Goal: Task Accomplishment & Management: Use online tool/utility

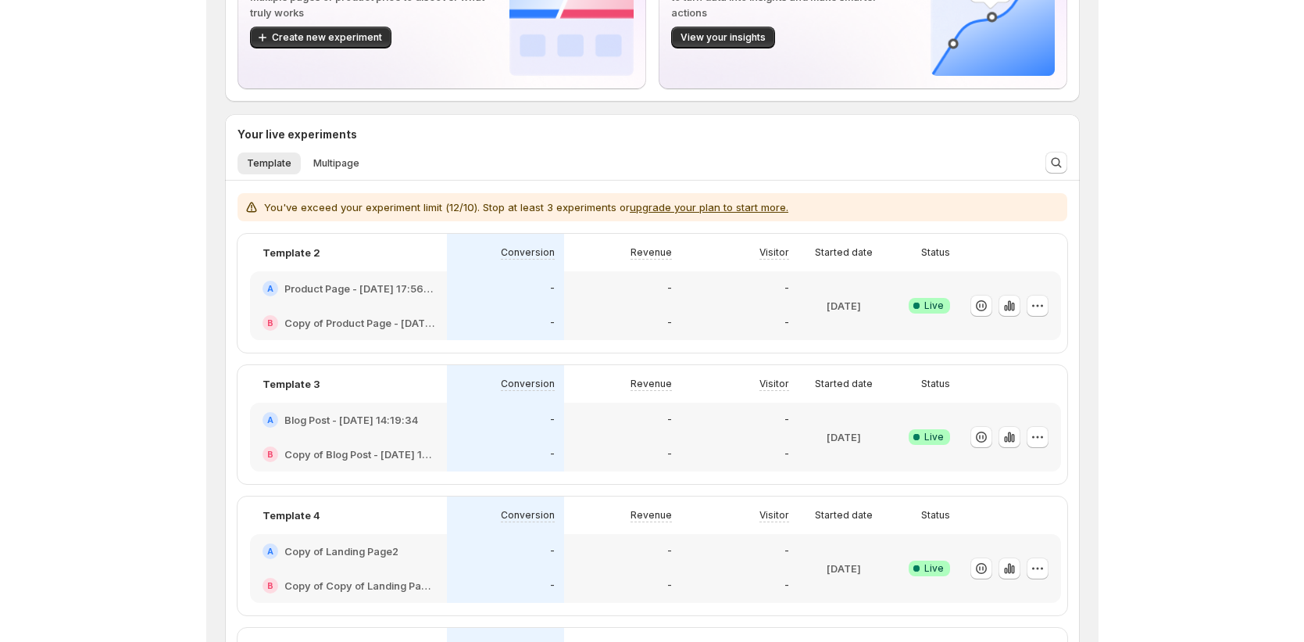
scroll to position [207, 0]
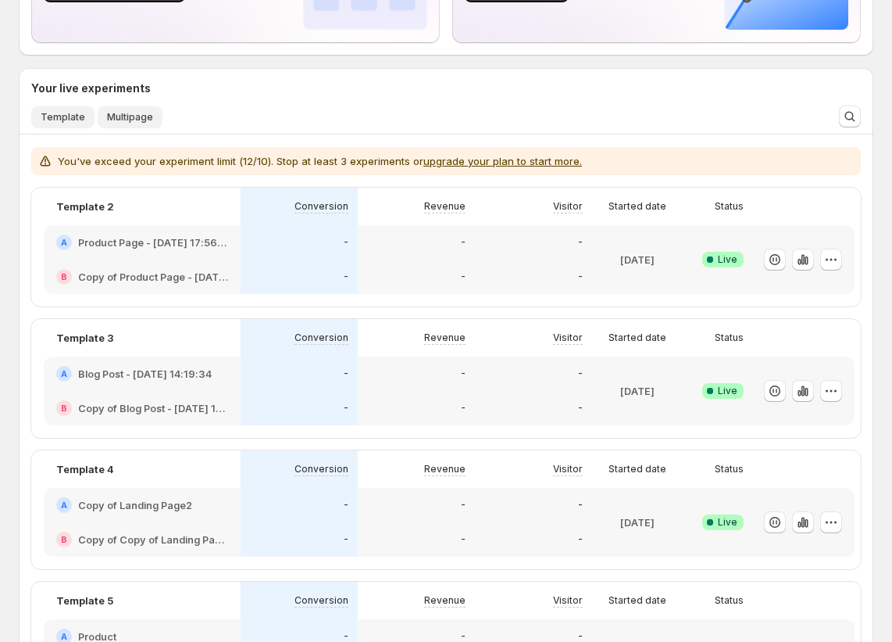
click at [136, 124] on button "Multipage" at bounding box center [130, 117] width 65 height 22
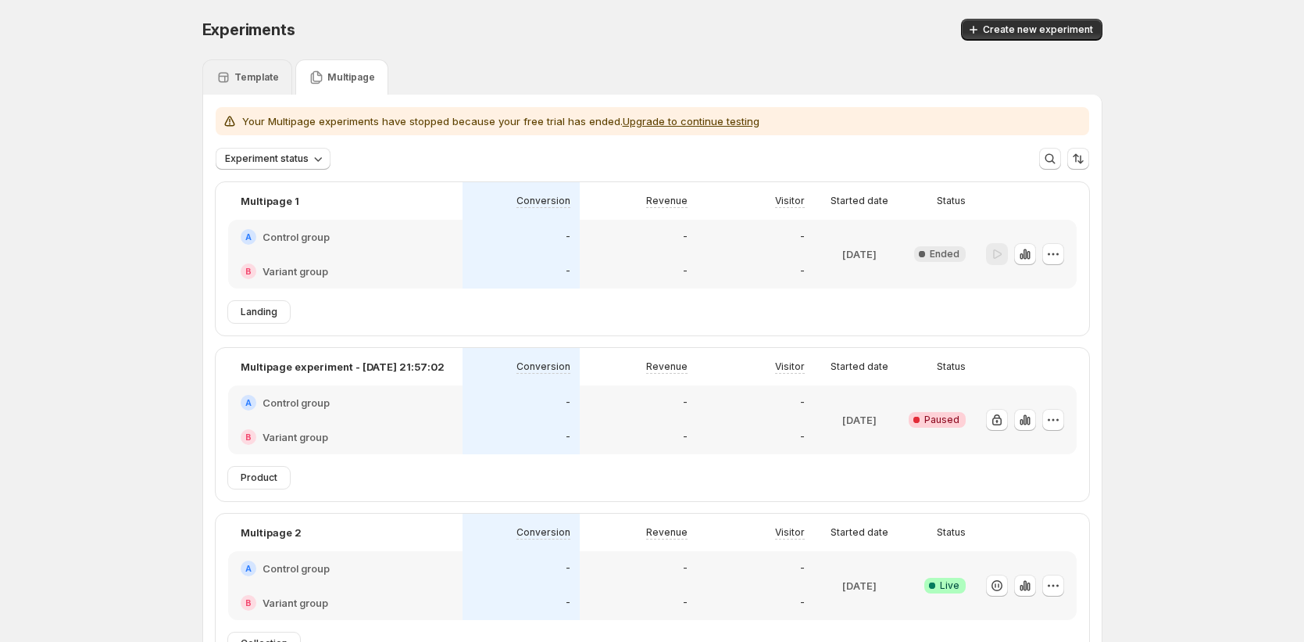
click at [252, 71] on p "Template" at bounding box center [256, 77] width 45 height 13
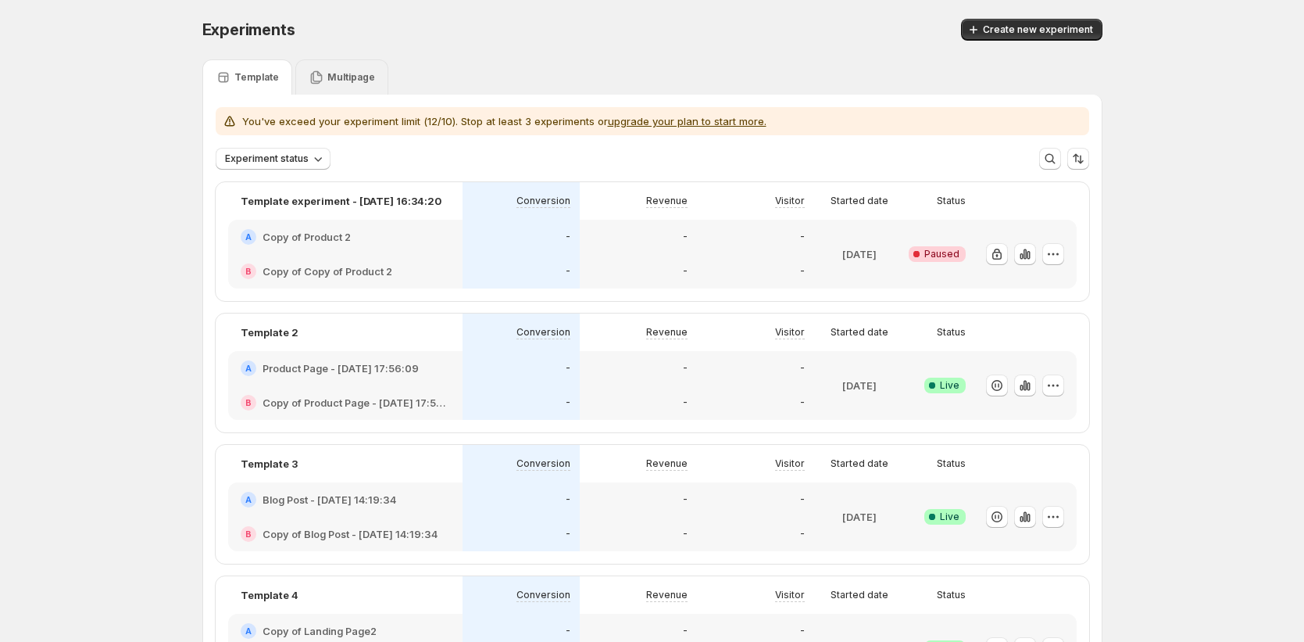
click at [320, 77] on icon at bounding box center [317, 78] width 16 height 16
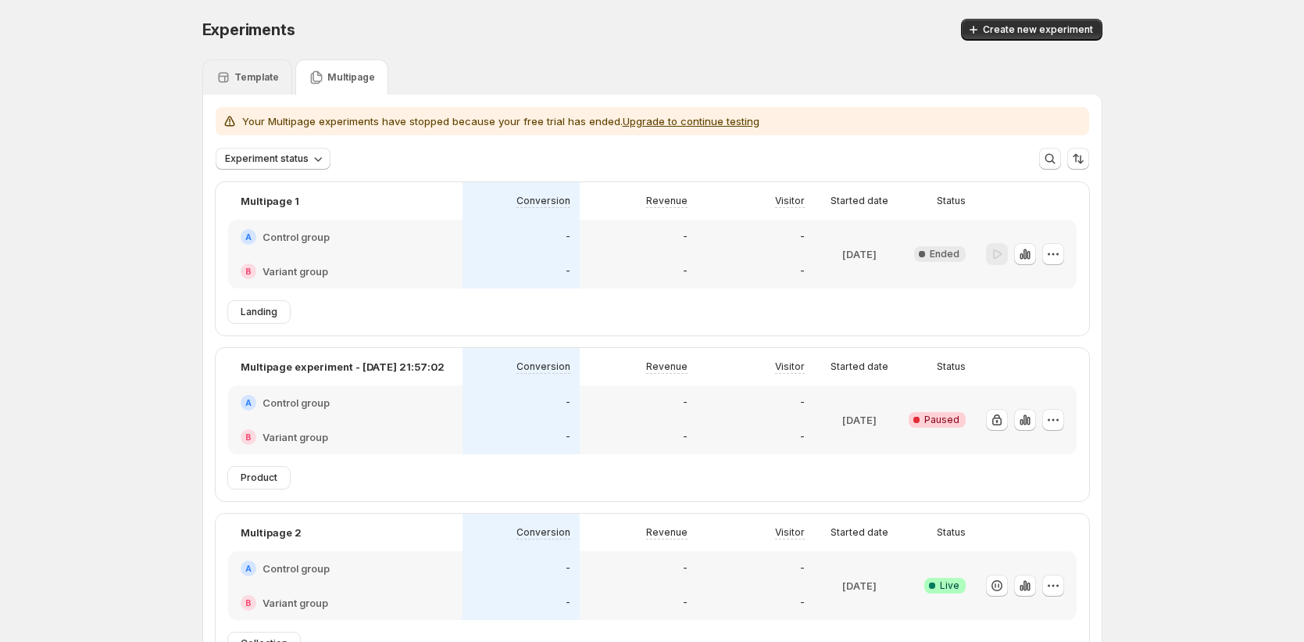
click at [277, 78] on div "Template" at bounding box center [247, 76] width 90 height 35
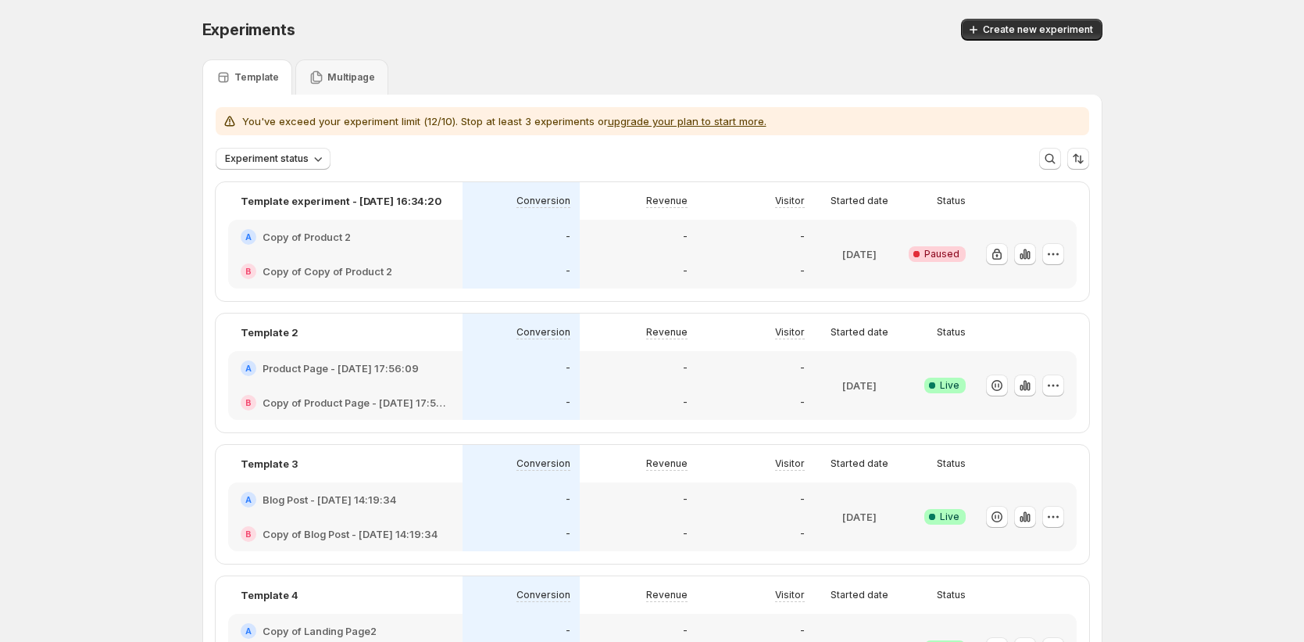
click at [570, 238] on p "-" at bounding box center [568, 237] width 5 height 13
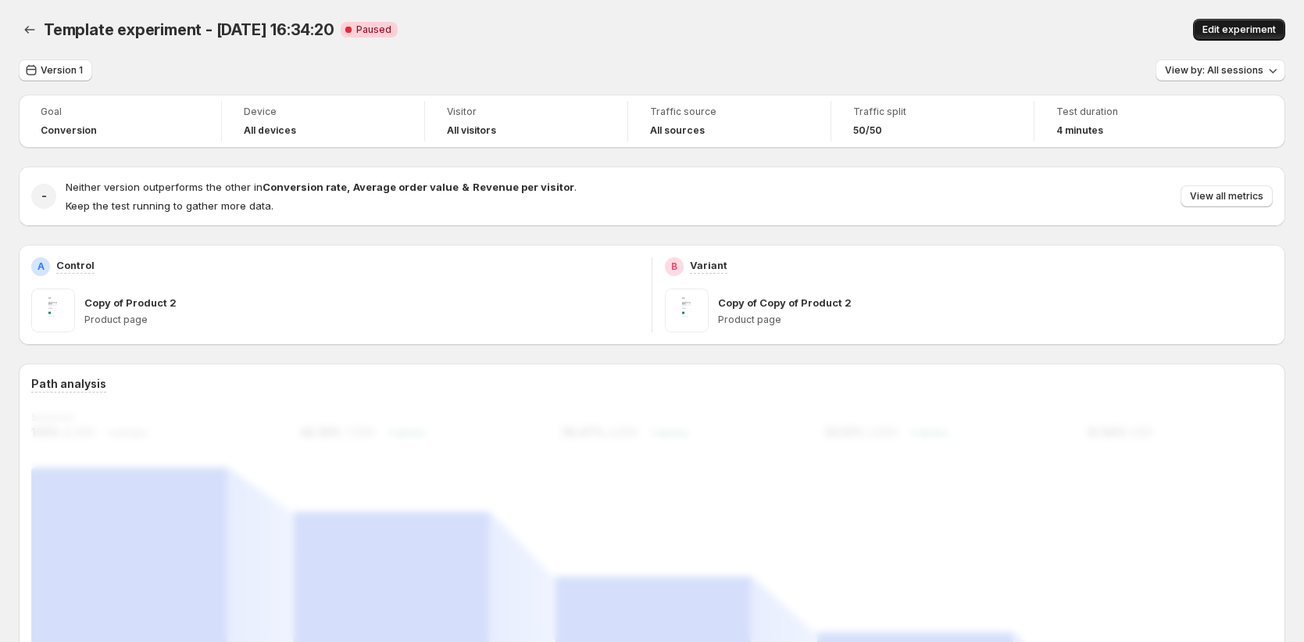
click at [892, 30] on span "Edit experiment" at bounding box center [1239, 29] width 73 height 13
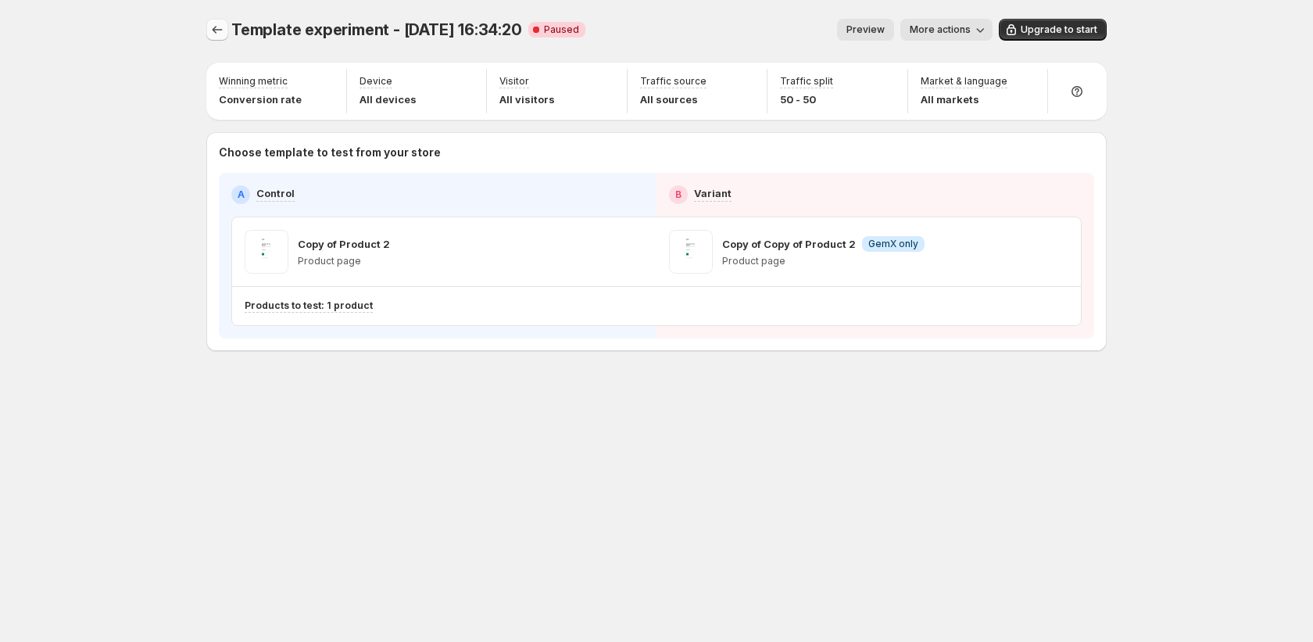
click at [216, 34] on icon "Experiments" at bounding box center [217, 30] width 16 height 16
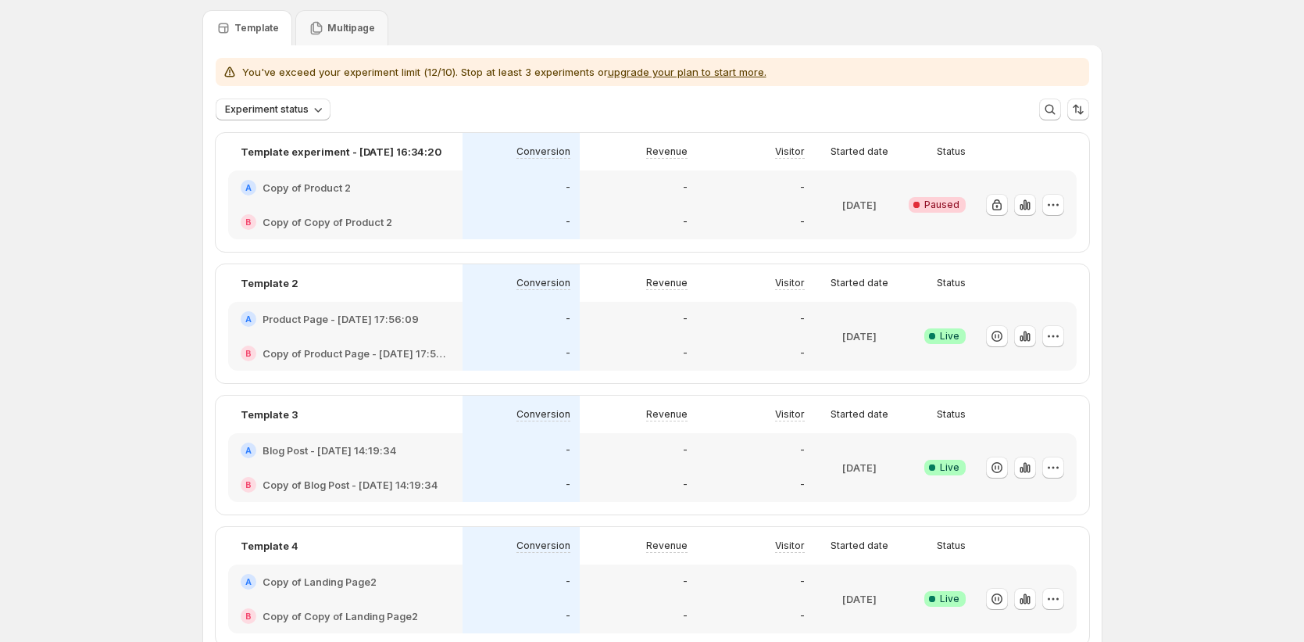
scroll to position [245, 0]
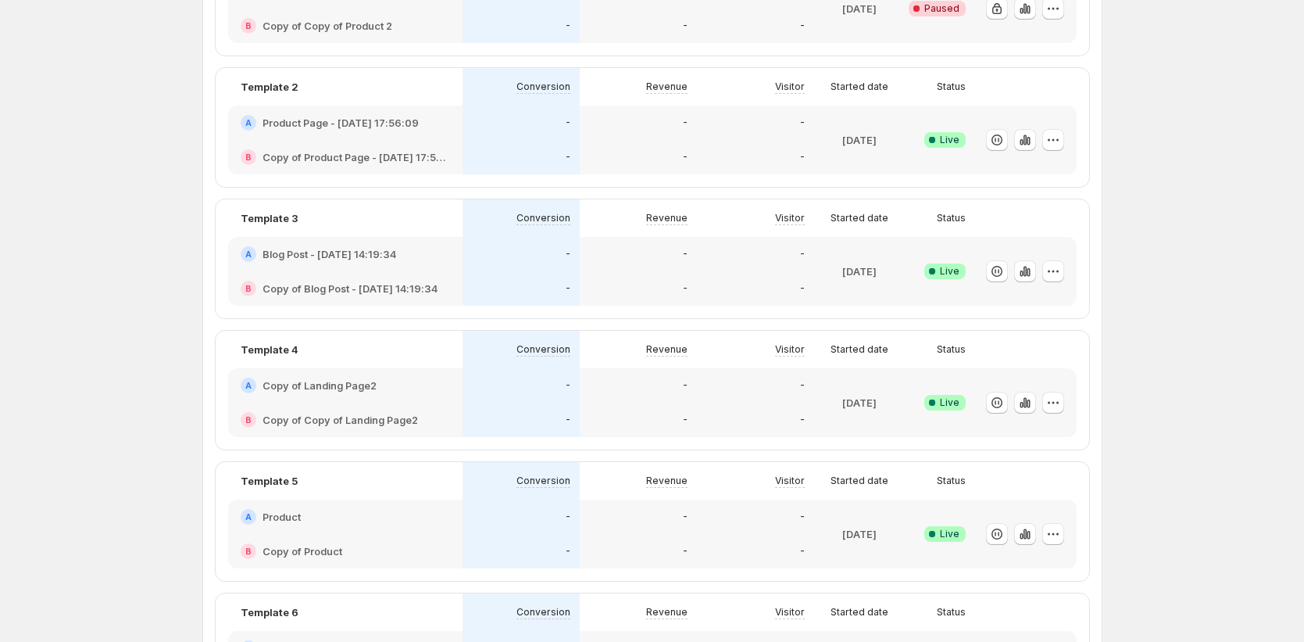
click at [392, 399] on div "A Copy of Landing Page2" at bounding box center [345, 385] width 234 height 34
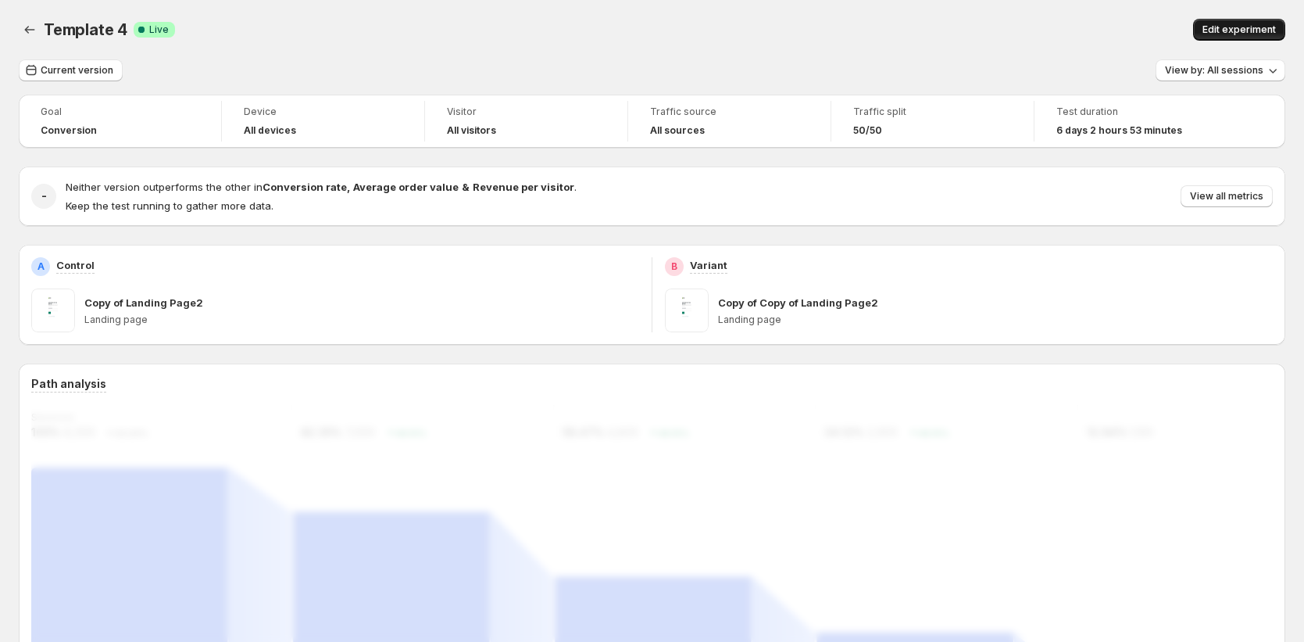
click at [892, 34] on span "Edit experiment" at bounding box center [1239, 29] width 73 height 13
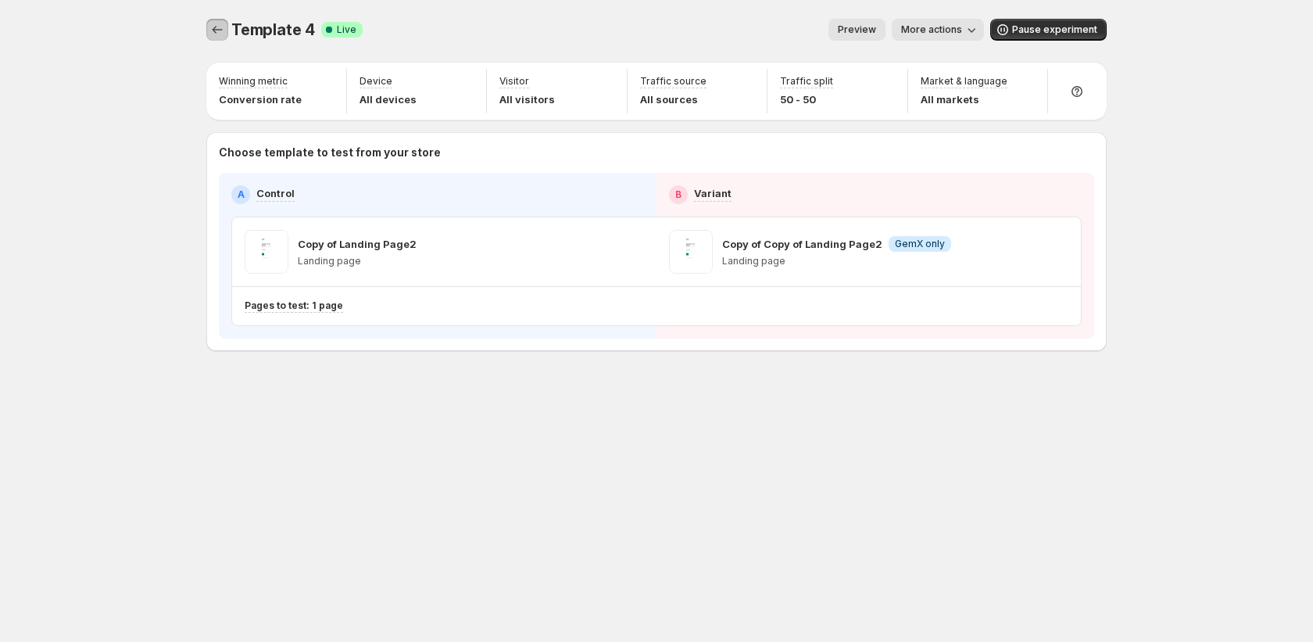
click at [216, 22] on icon "Experiments" at bounding box center [217, 30] width 16 height 16
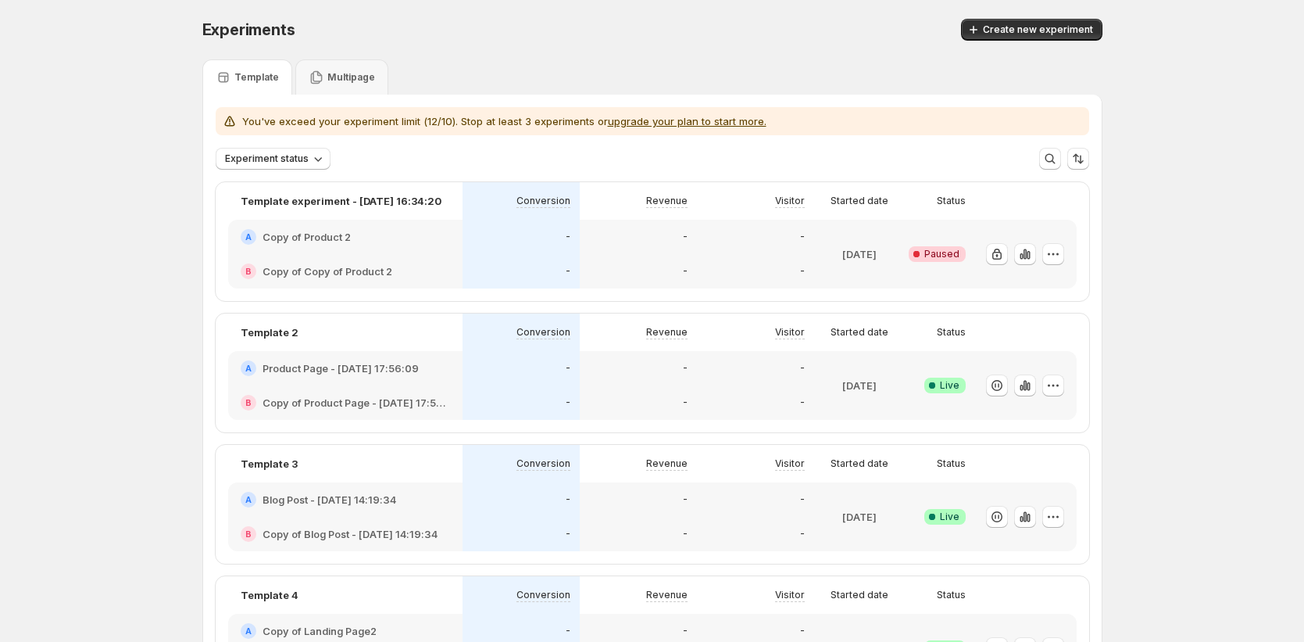
click at [892, 50] on div "Experiments. This page is ready Experiments Create new experiment" at bounding box center [652, 29] width 900 height 59
click at [892, 37] on button "Create new experiment" at bounding box center [1031, 30] width 141 height 22
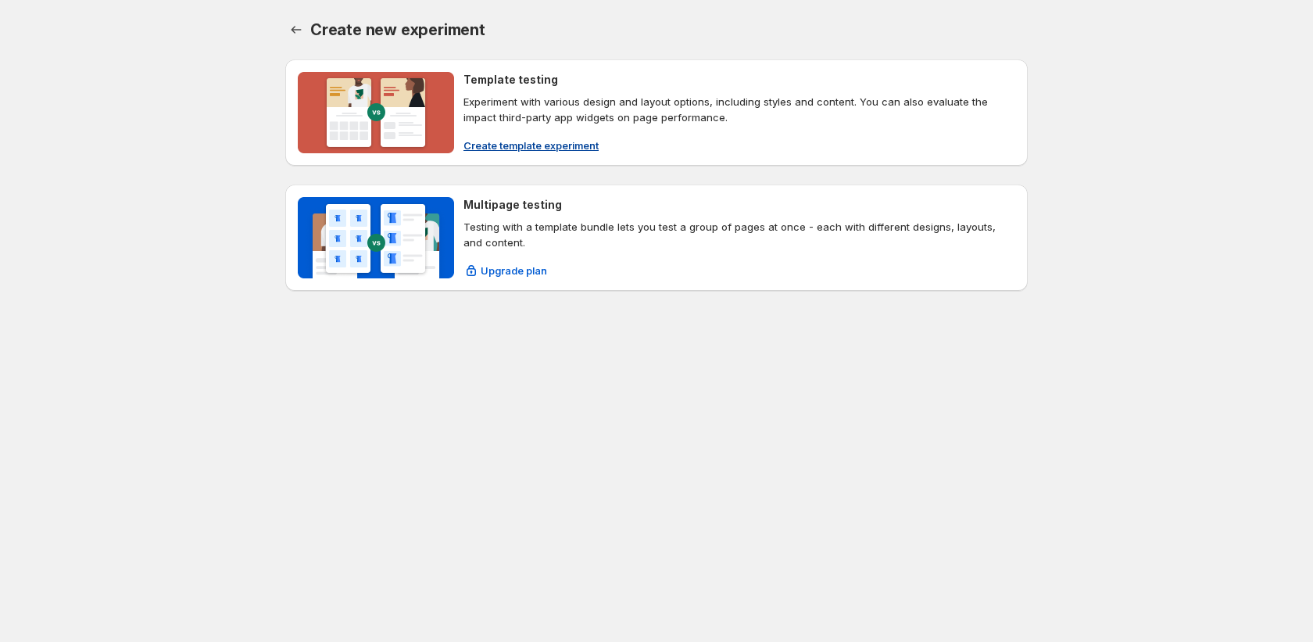
click at [535, 145] on span "Create template experiment" at bounding box center [530, 146] width 135 height 16
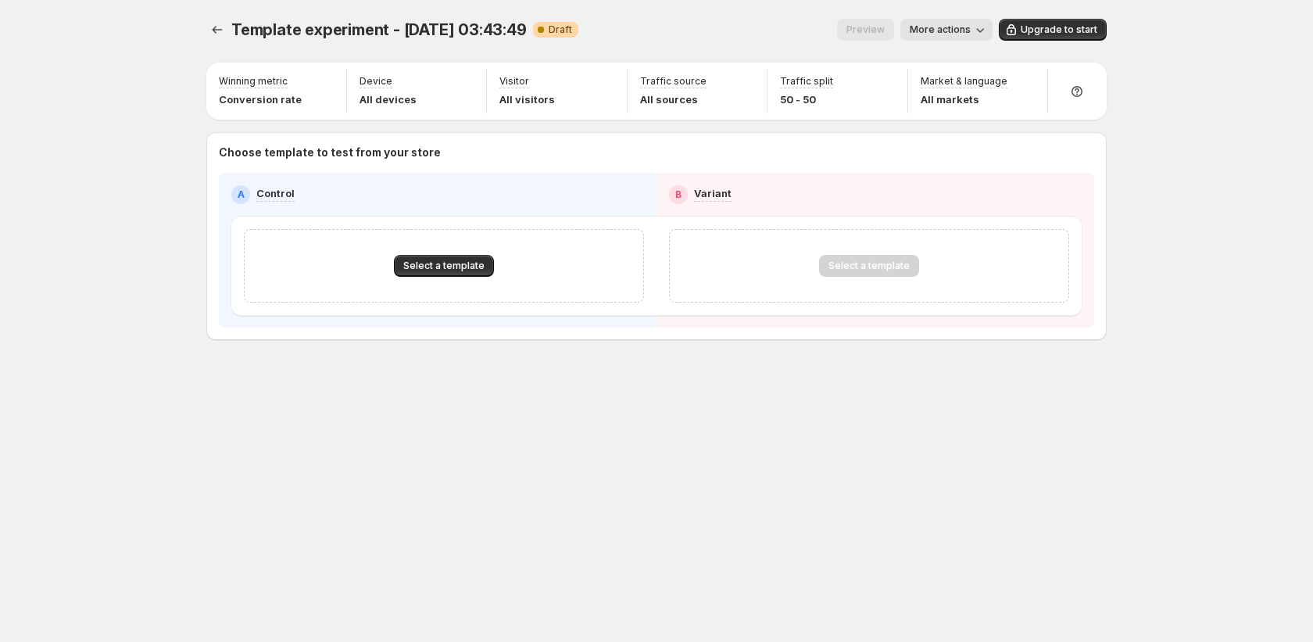
click at [223, 47] on div "Template experiment - Oct 1, 03:43:49. This page is ready Template experiment -…" at bounding box center [656, 29] width 900 height 59
click at [213, 32] on icon "Experiments" at bounding box center [217, 30] width 16 height 16
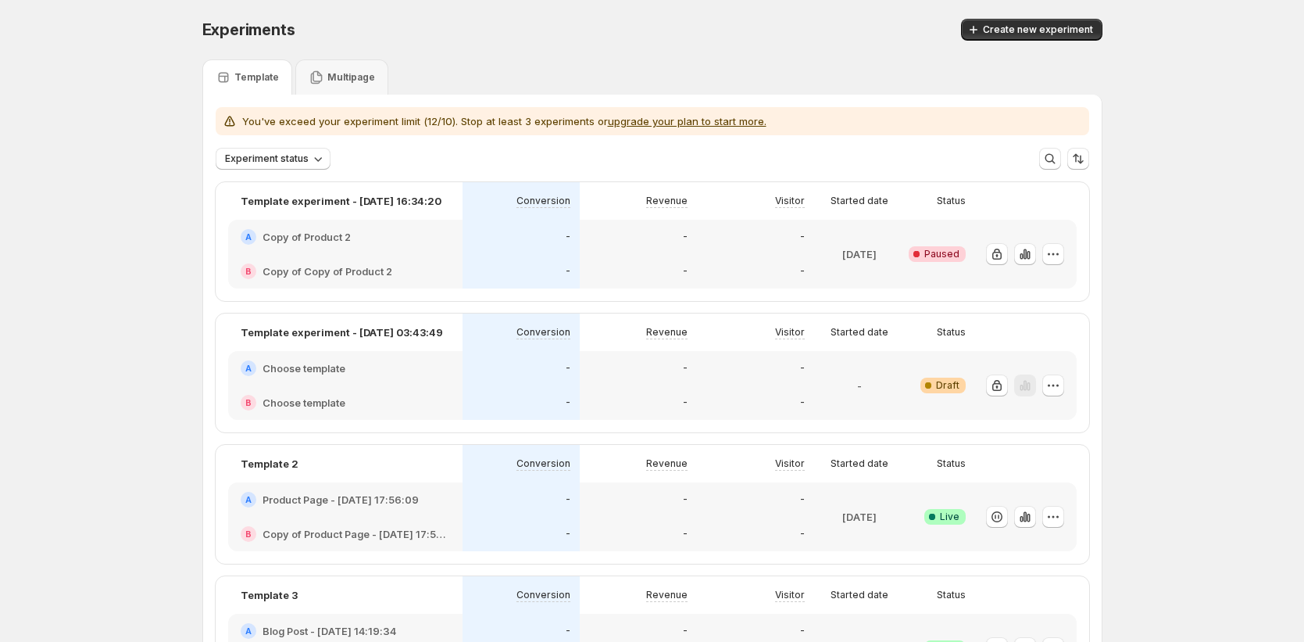
click at [404, 263] on div "B Copy of Copy of Product 2" at bounding box center [345, 271] width 209 height 16
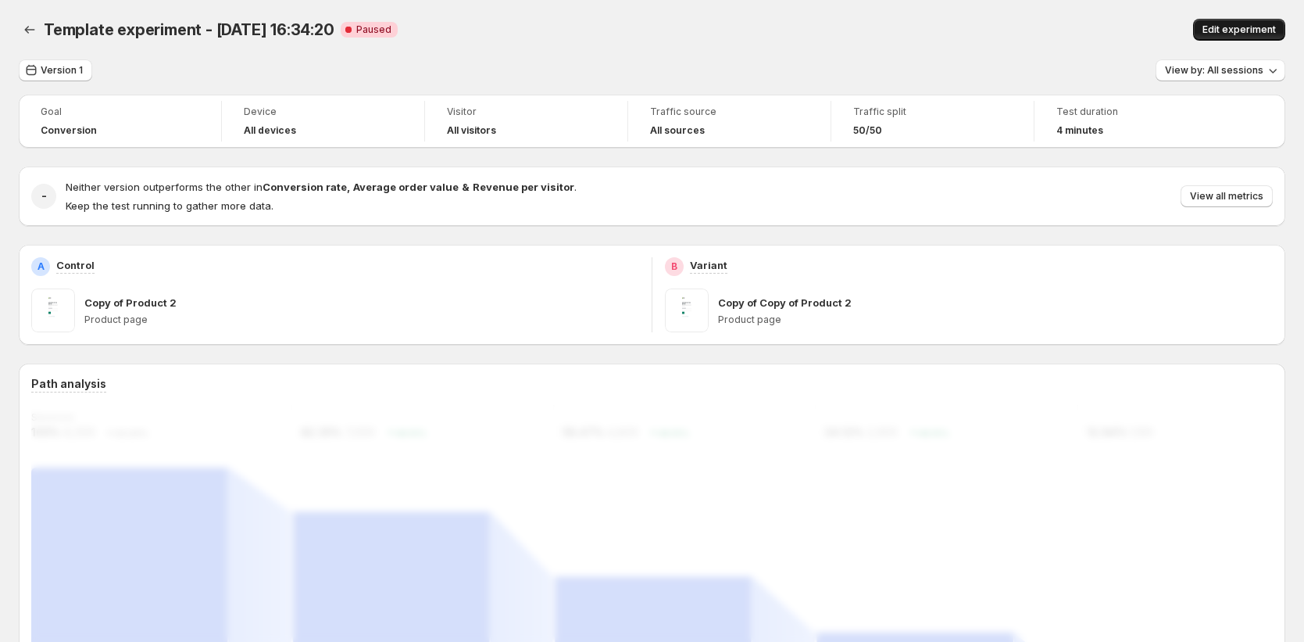
click at [892, 33] on span "Edit experiment" at bounding box center [1239, 29] width 73 height 13
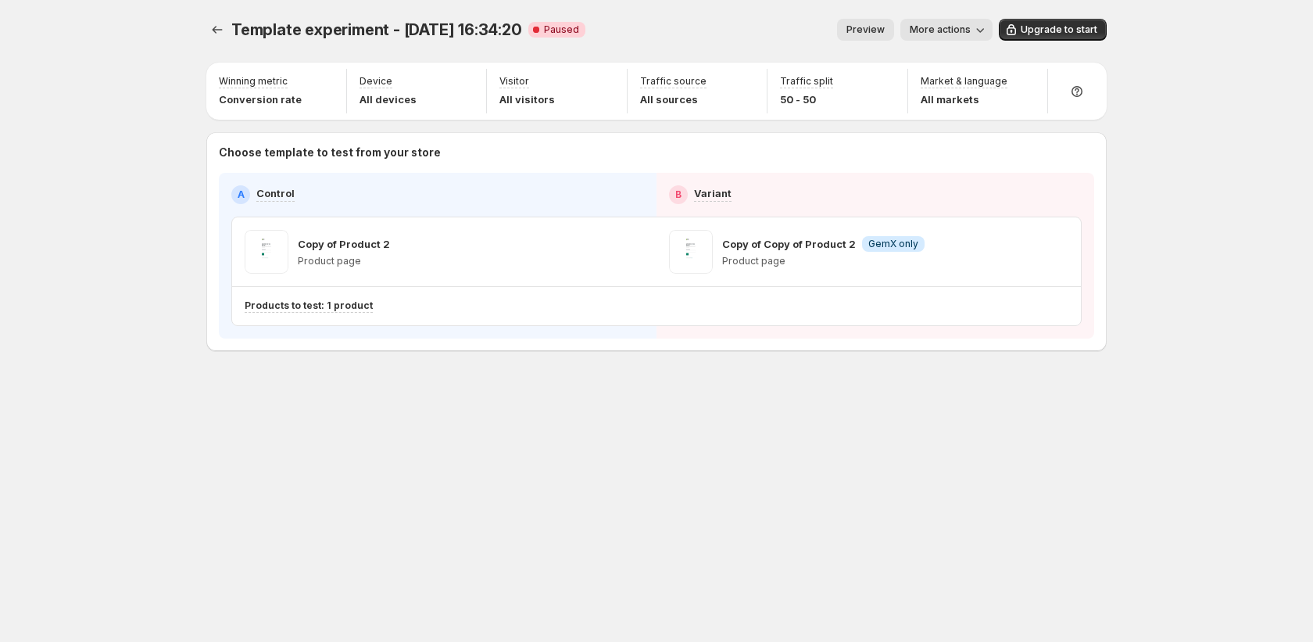
click at [217, 45] on div "Template experiment - Sep 26, 16:34:20. This page is ready Template experiment …" at bounding box center [656, 29] width 900 height 59
click at [222, 34] on icon "Experiments" at bounding box center [217, 30] width 16 height 16
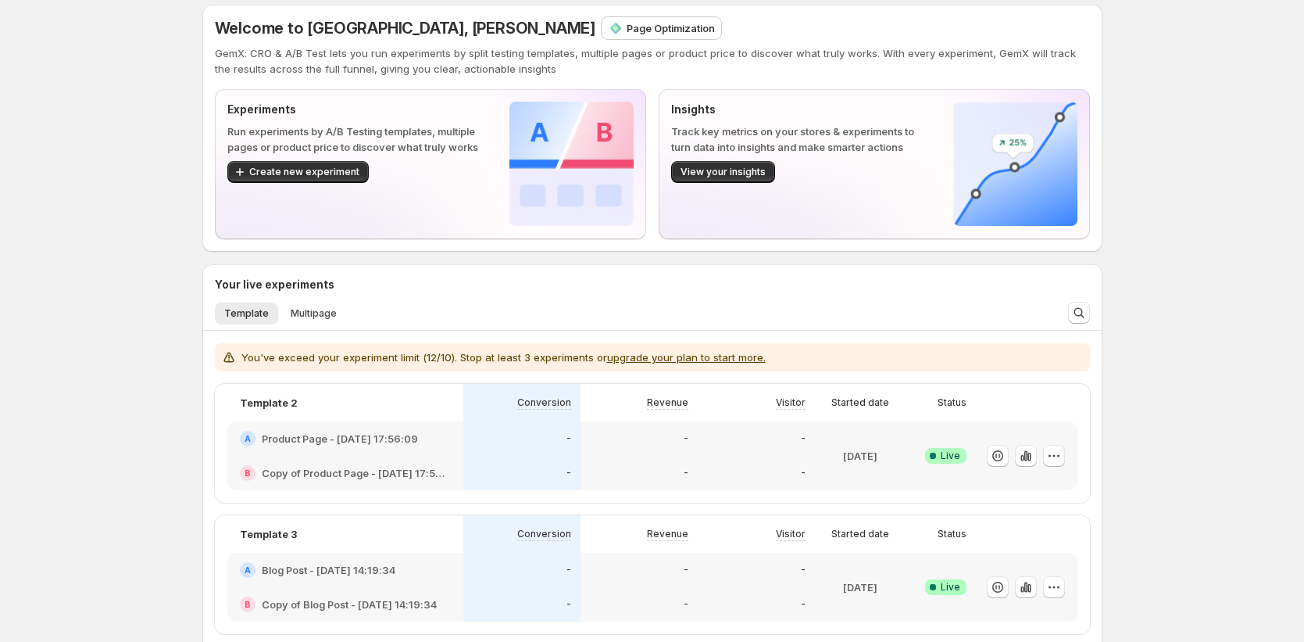
scroll to position [13, 0]
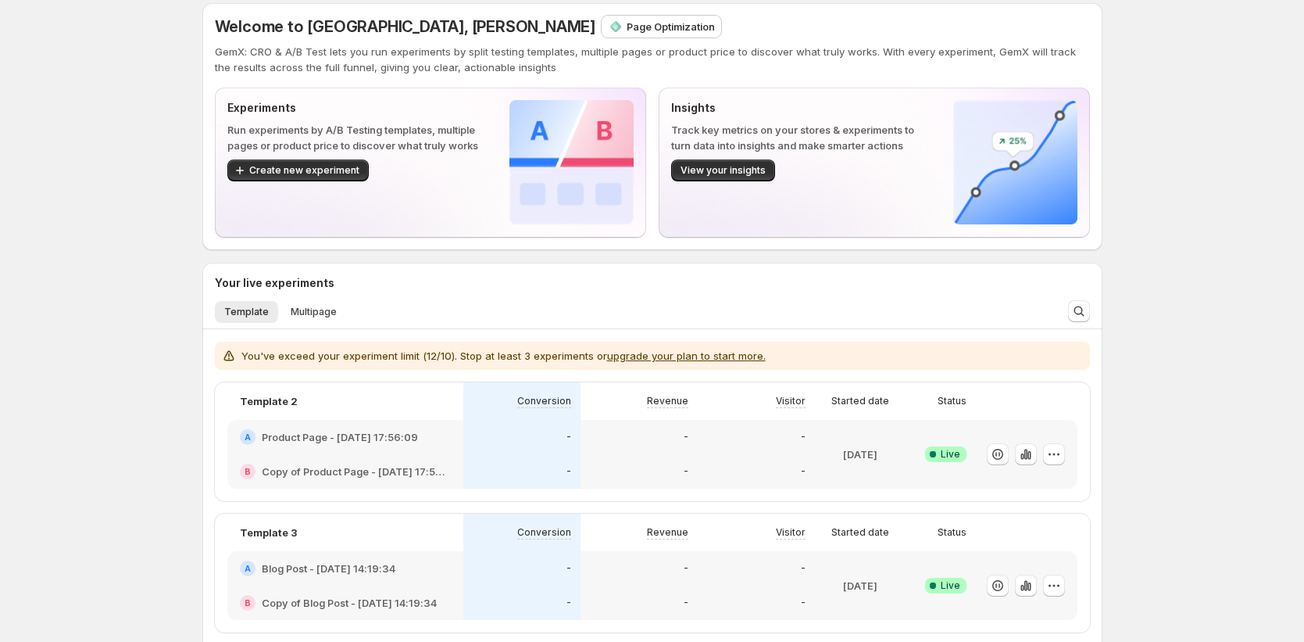
click at [308, 298] on div "Template Multipage More views Template Multipage More views" at bounding box center [631, 311] width 850 height 34
click at [317, 319] on button "Multipage" at bounding box center [313, 312] width 65 height 22
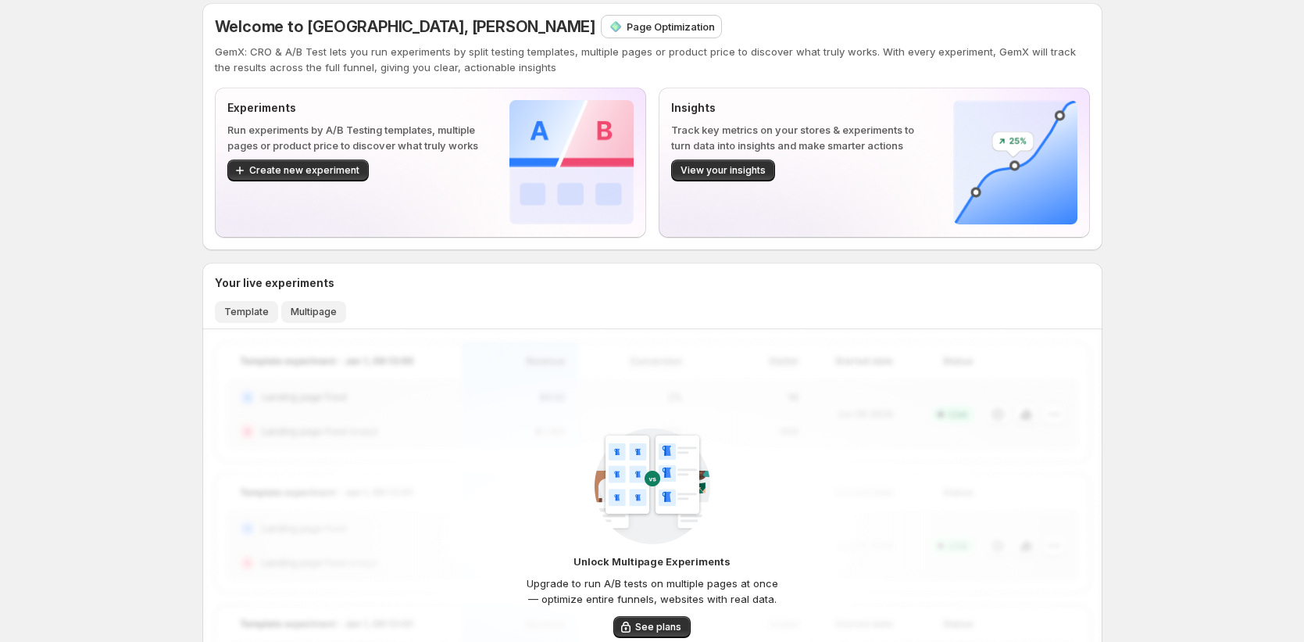
click at [263, 315] on span "Template" at bounding box center [246, 312] width 45 height 13
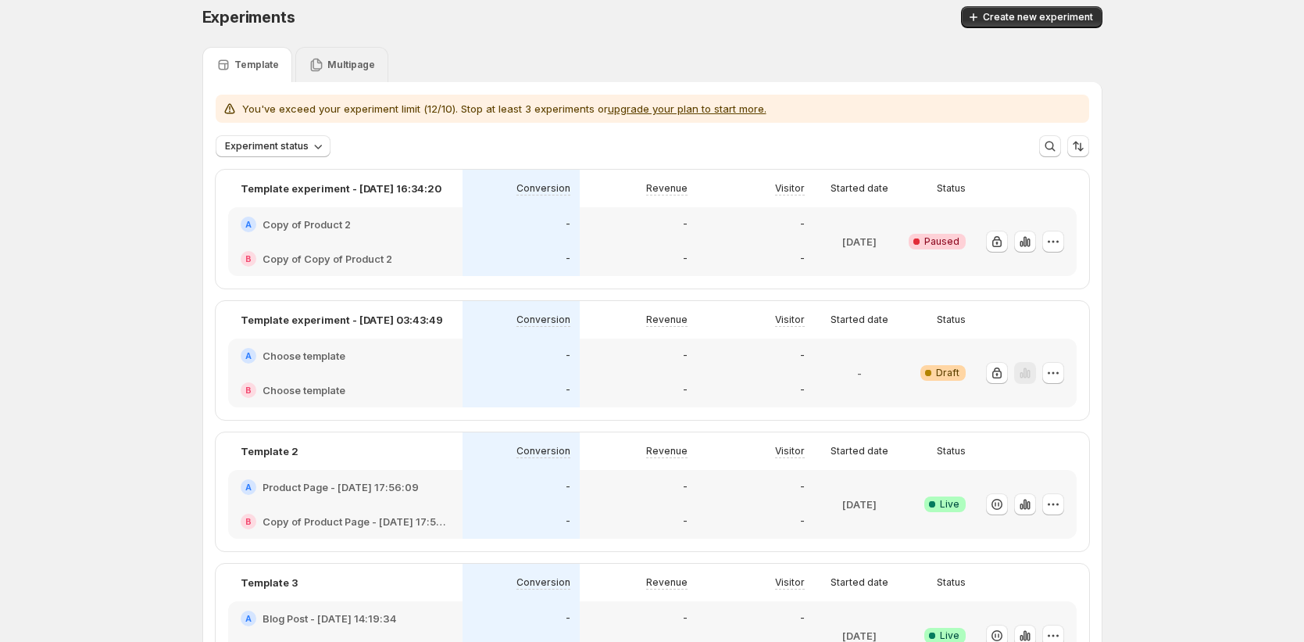
click at [336, 68] on p "Multipage" at bounding box center [351, 65] width 48 height 13
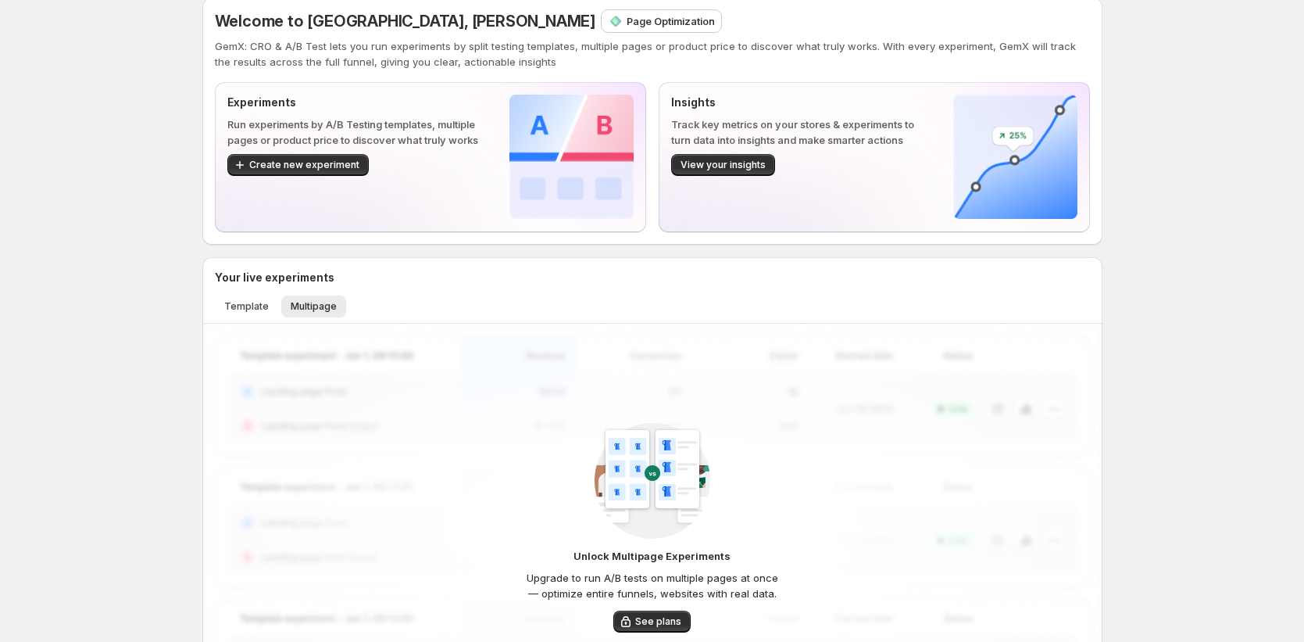
scroll to position [19, 0]
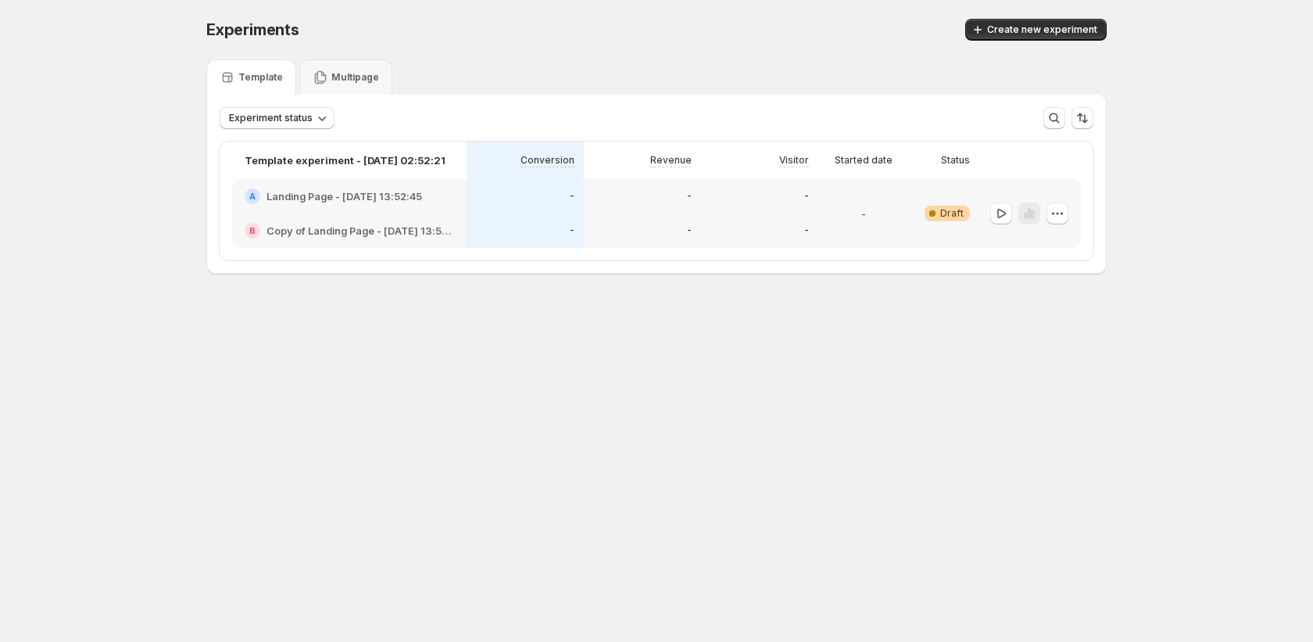
click at [256, 74] on p "Template" at bounding box center [260, 77] width 45 height 13
